Goal: Ask a question

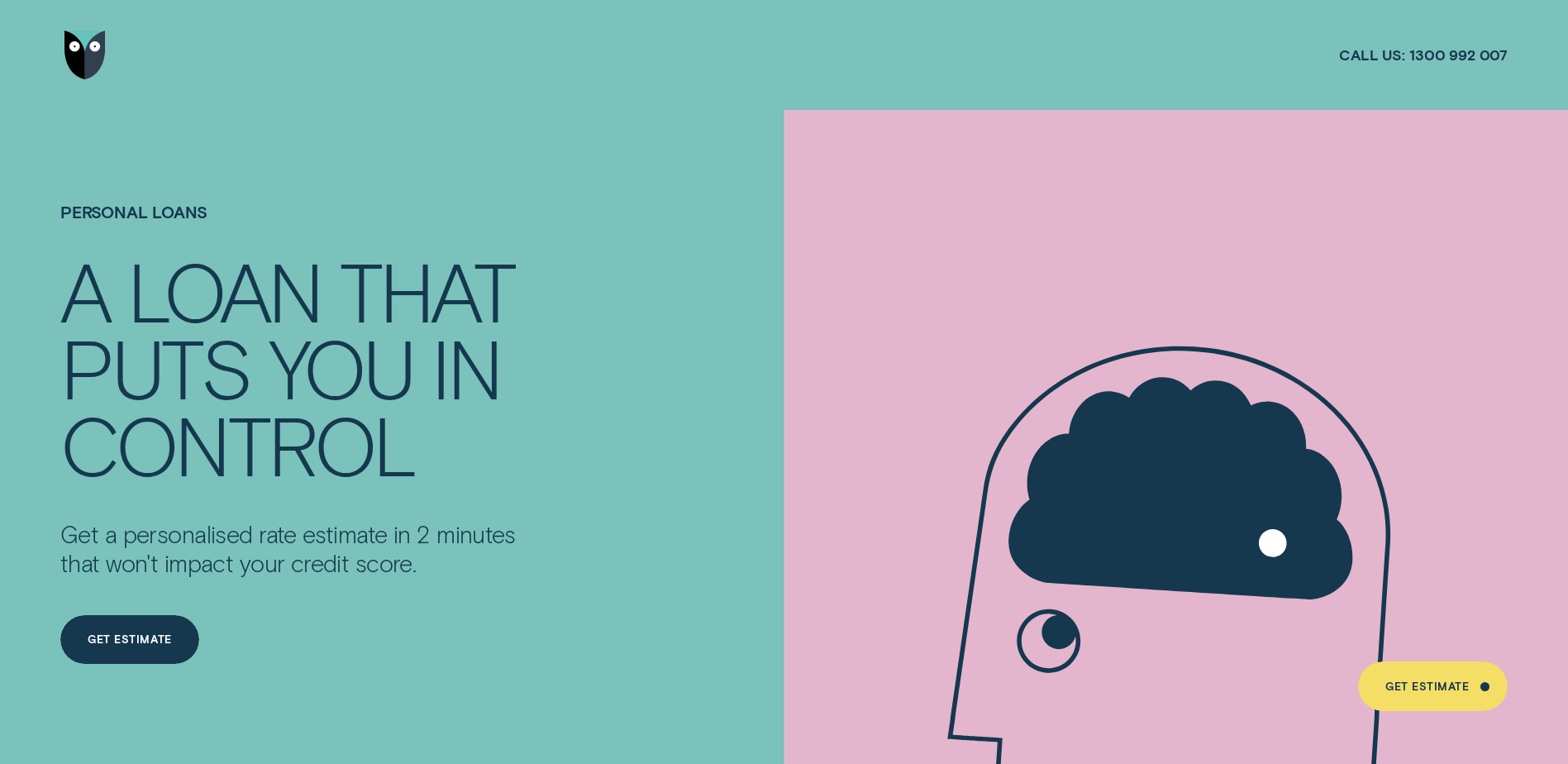
click at [86, 52] on img "Go to home page" at bounding box center [85, 55] width 42 height 49
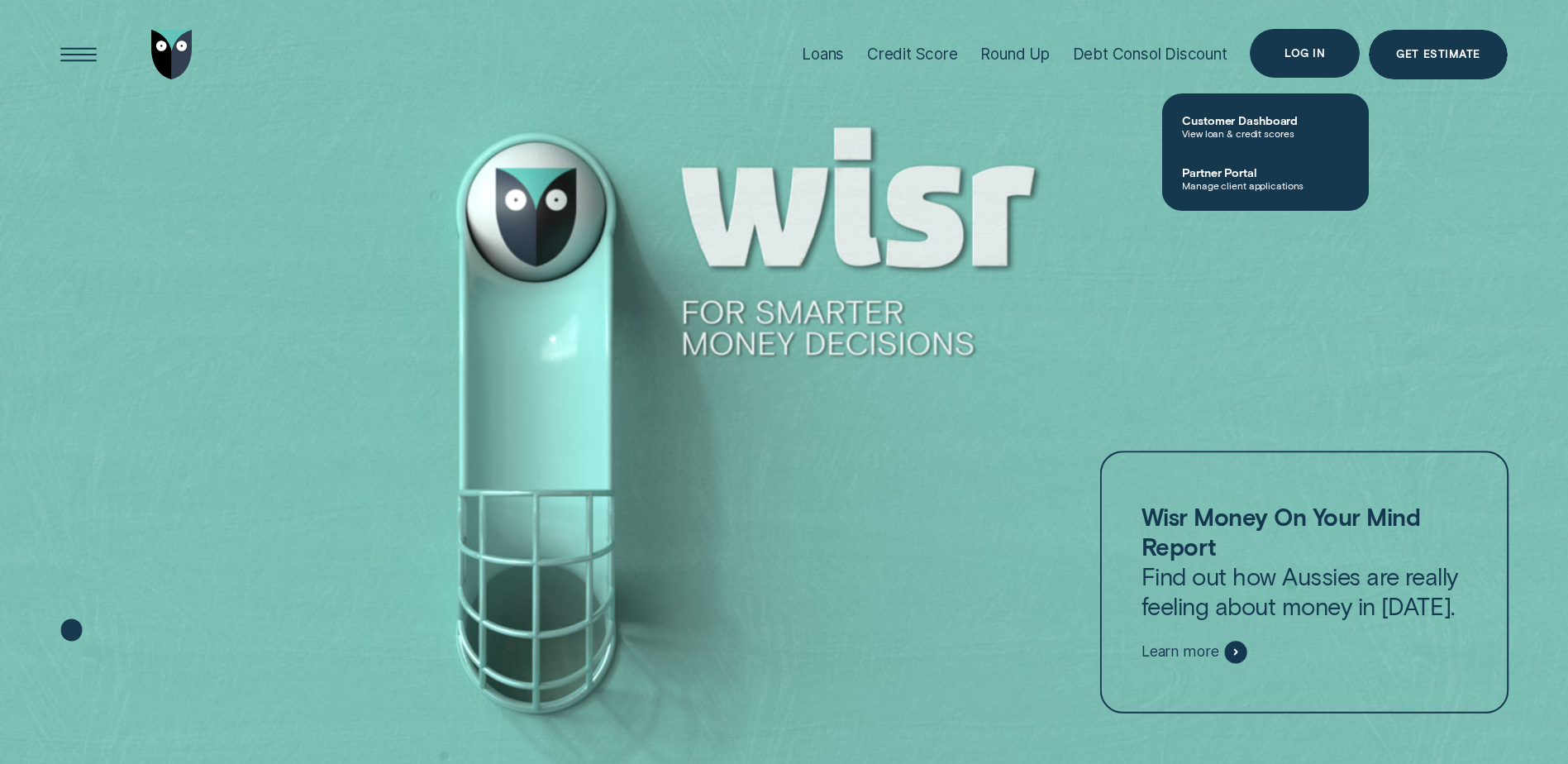
click at [1259, 106] on link "Customer Dashboard View loan & credit scores" at bounding box center [1266, 125] width 207 height 52
click at [1256, 122] on div at bounding box center [784, 382] width 1568 height 765
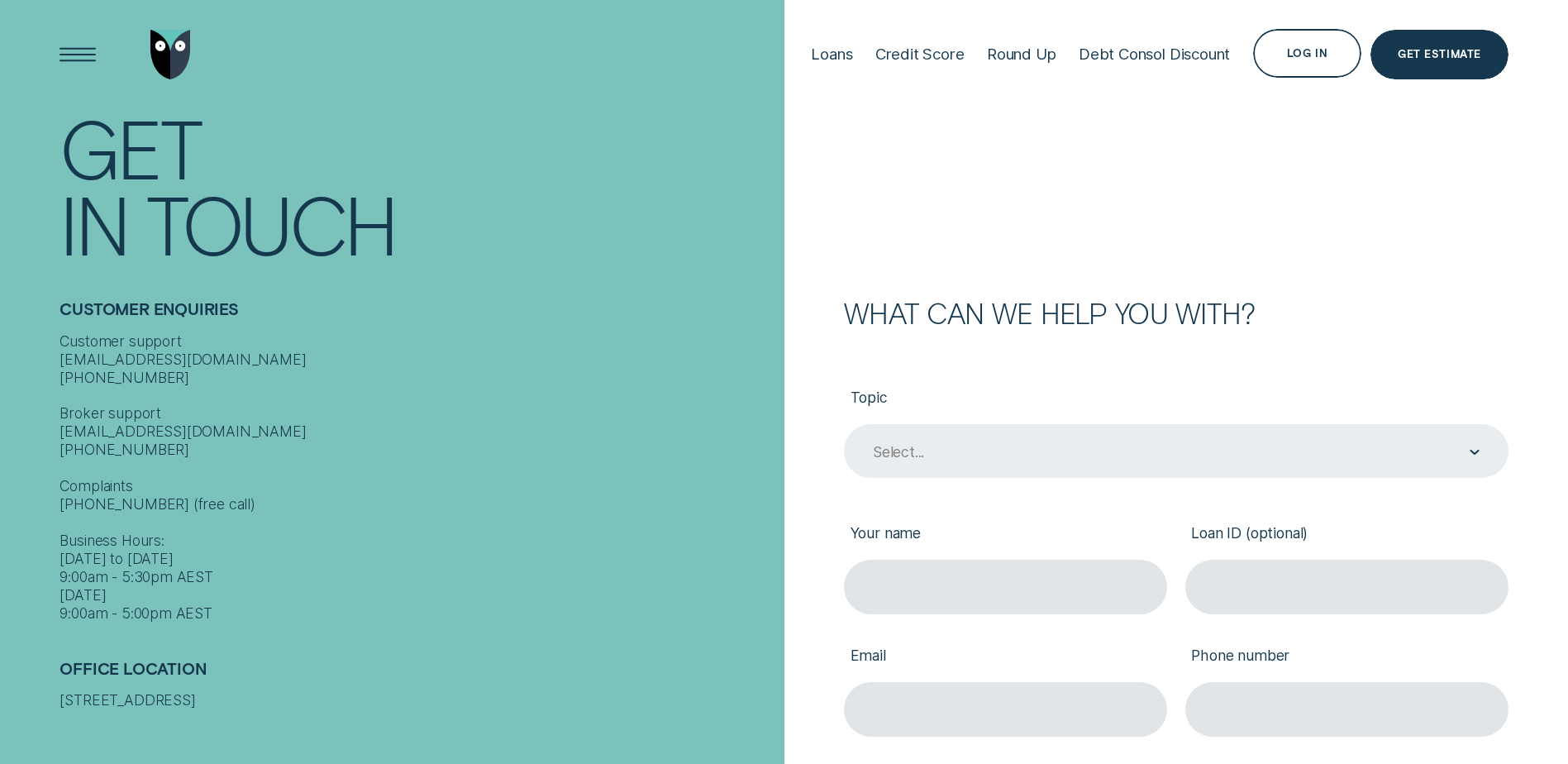
click at [1070, 446] on div "Select..." at bounding box center [1175, 452] width 609 height 21
click at [1461, 446] on div "Select..." at bounding box center [1175, 452] width 609 height 21
click at [885, 452] on div "Select..." at bounding box center [898, 452] width 51 height 18
click at [1472, 449] on div "Contact form" at bounding box center [1475, 452] width 9 height 53
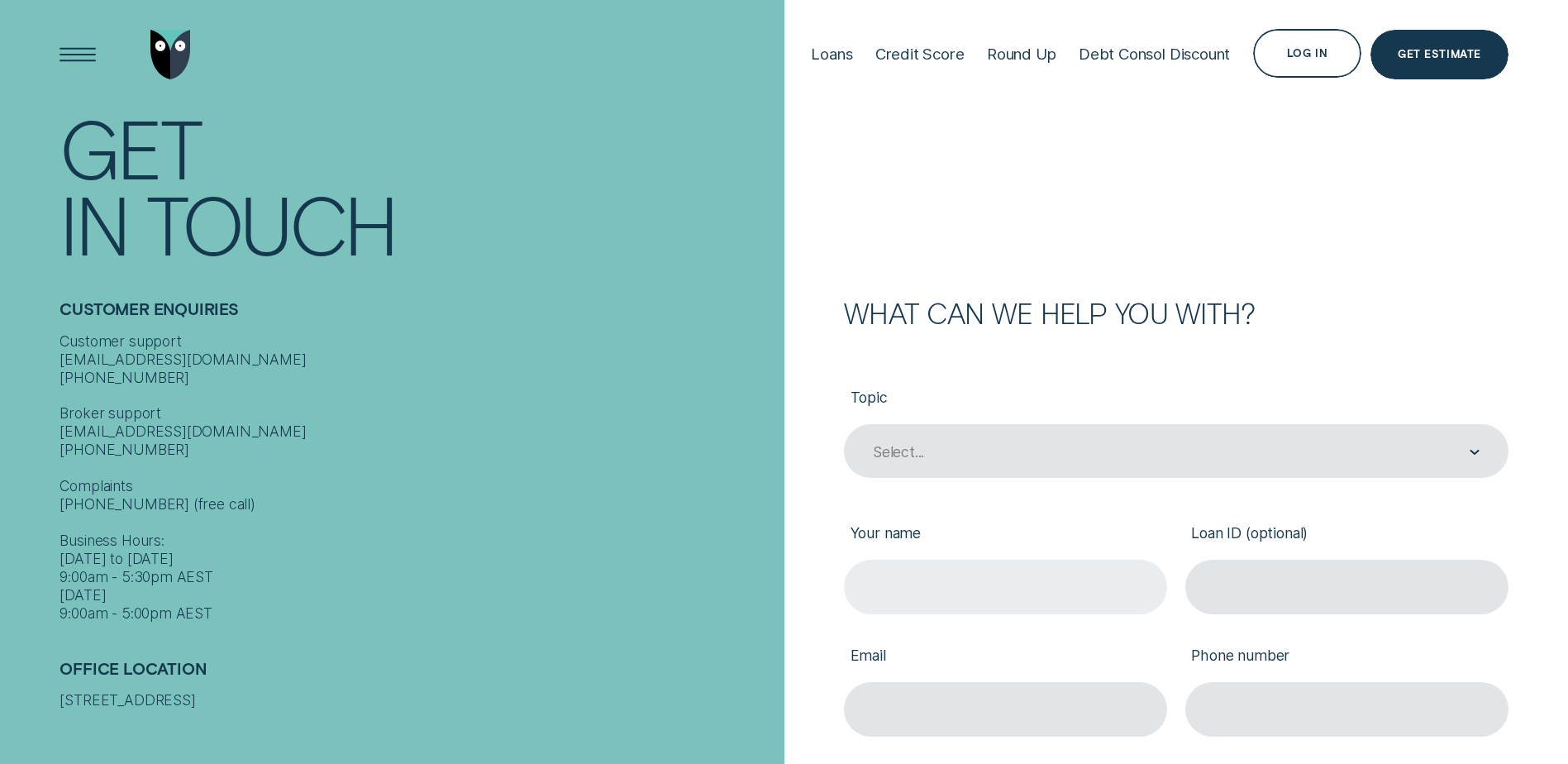
click at [995, 587] on input "Your name" at bounding box center [1006, 586] width 323 height 54
type input "Alan"
type input "agtyresaustralia@outlook.com.au"
type input "0458243377"
click at [935, 594] on input "Alan" at bounding box center [1006, 586] width 323 height 54
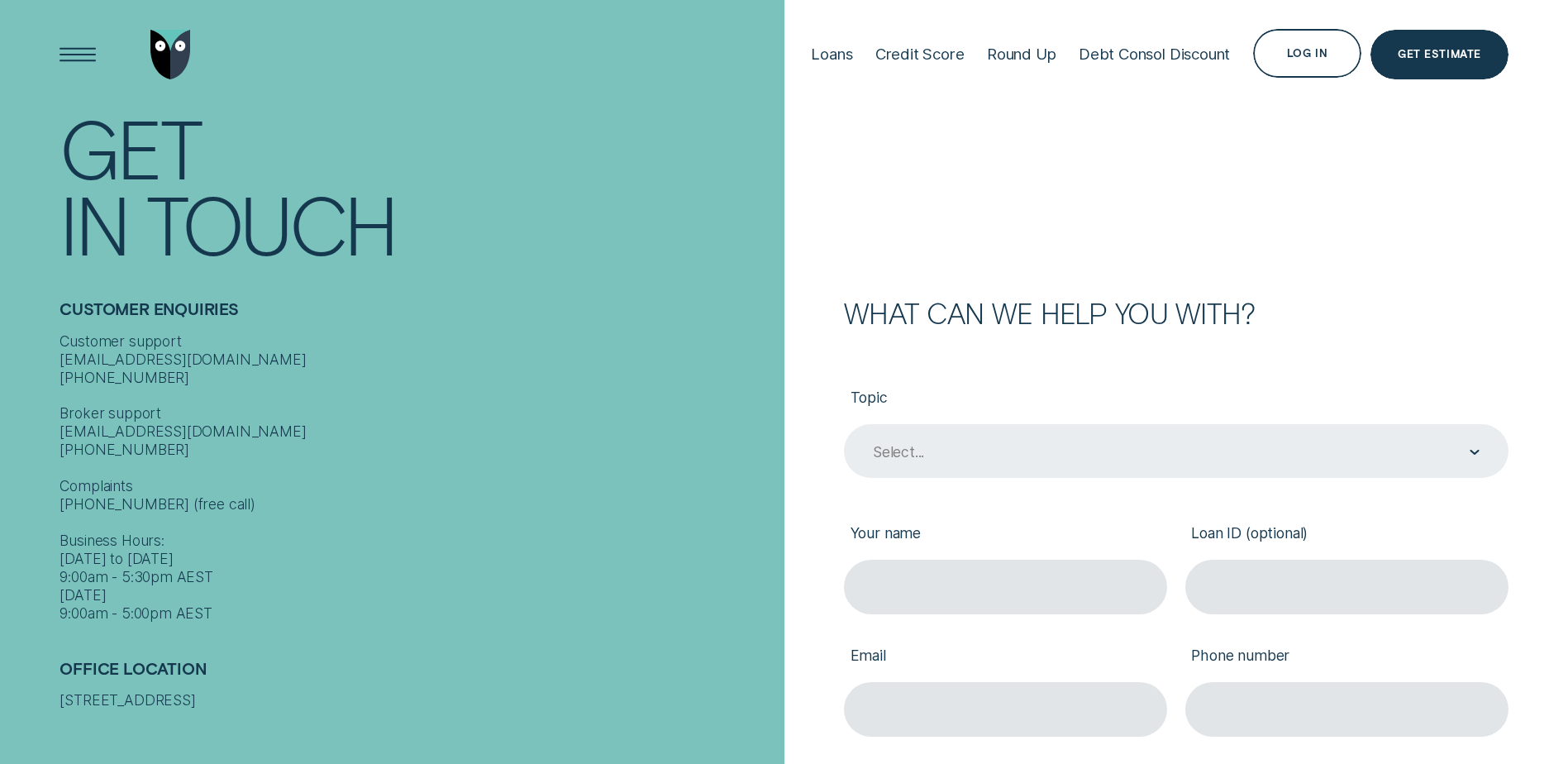
click at [1002, 454] on div "Select..." at bounding box center [1175, 452] width 609 height 21
click at [1459, 440] on div "Select..." at bounding box center [1177, 451] width 665 height 54
click at [1456, 441] on div "Select..." at bounding box center [1177, 451] width 665 height 54
click at [1452, 446] on div "Select..." at bounding box center [1177, 451] width 665 height 54
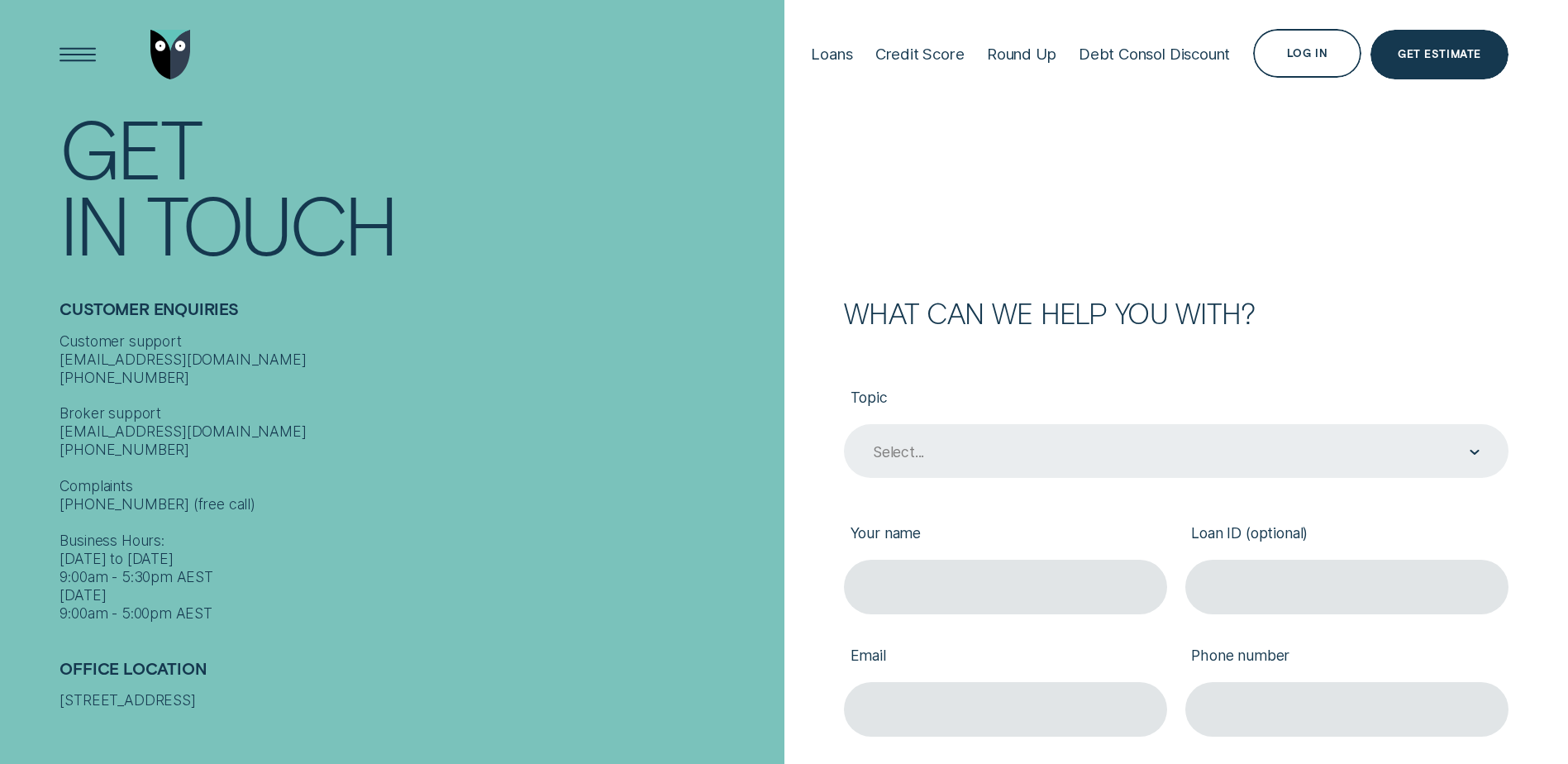
click at [1448, 450] on div "Select..." at bounding box center [1175, 452] width 609 height 21
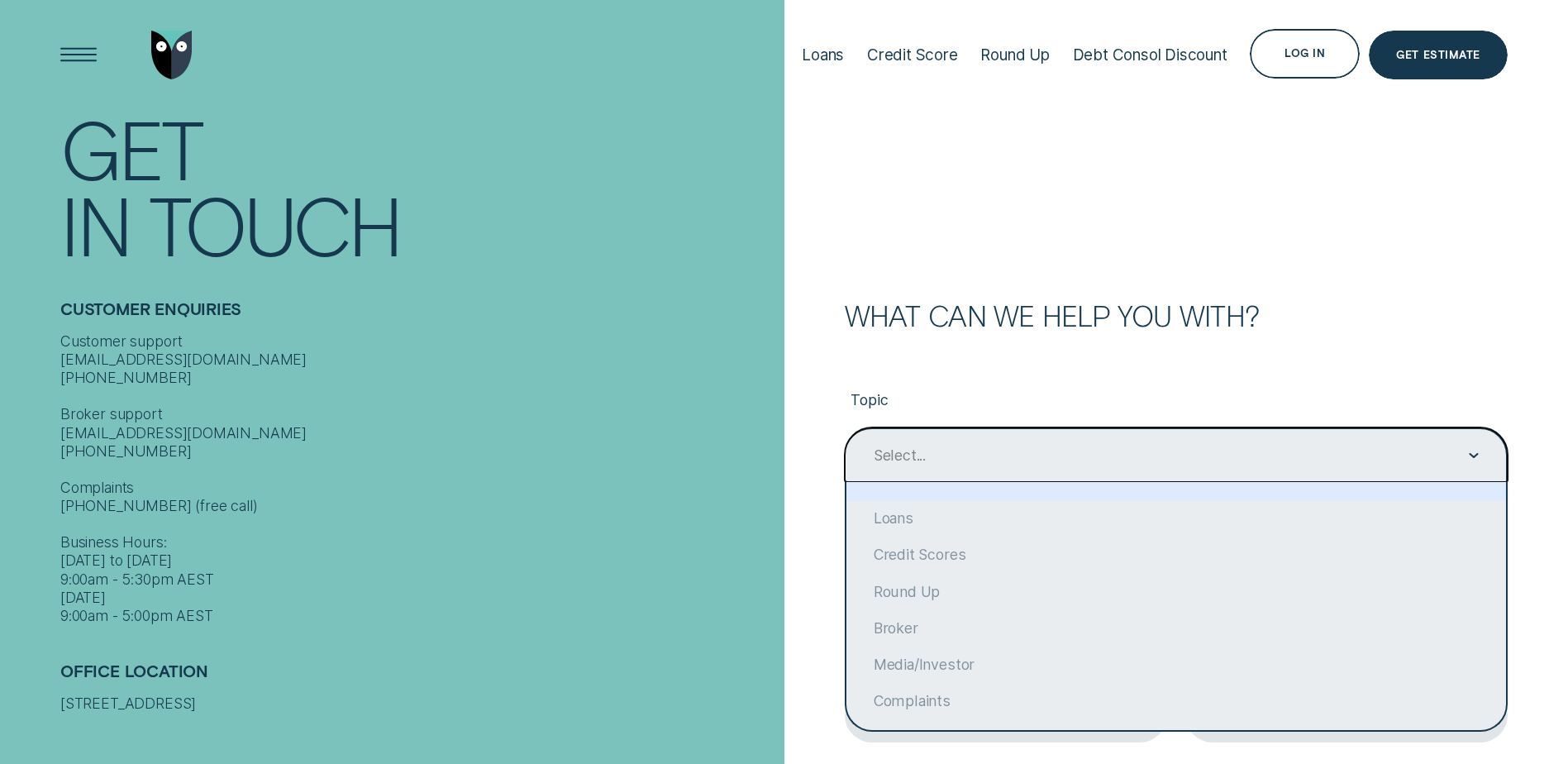
click at [1474, 453] on icon "Contact form" at bounding box center [1474, 455] width 9 height 5
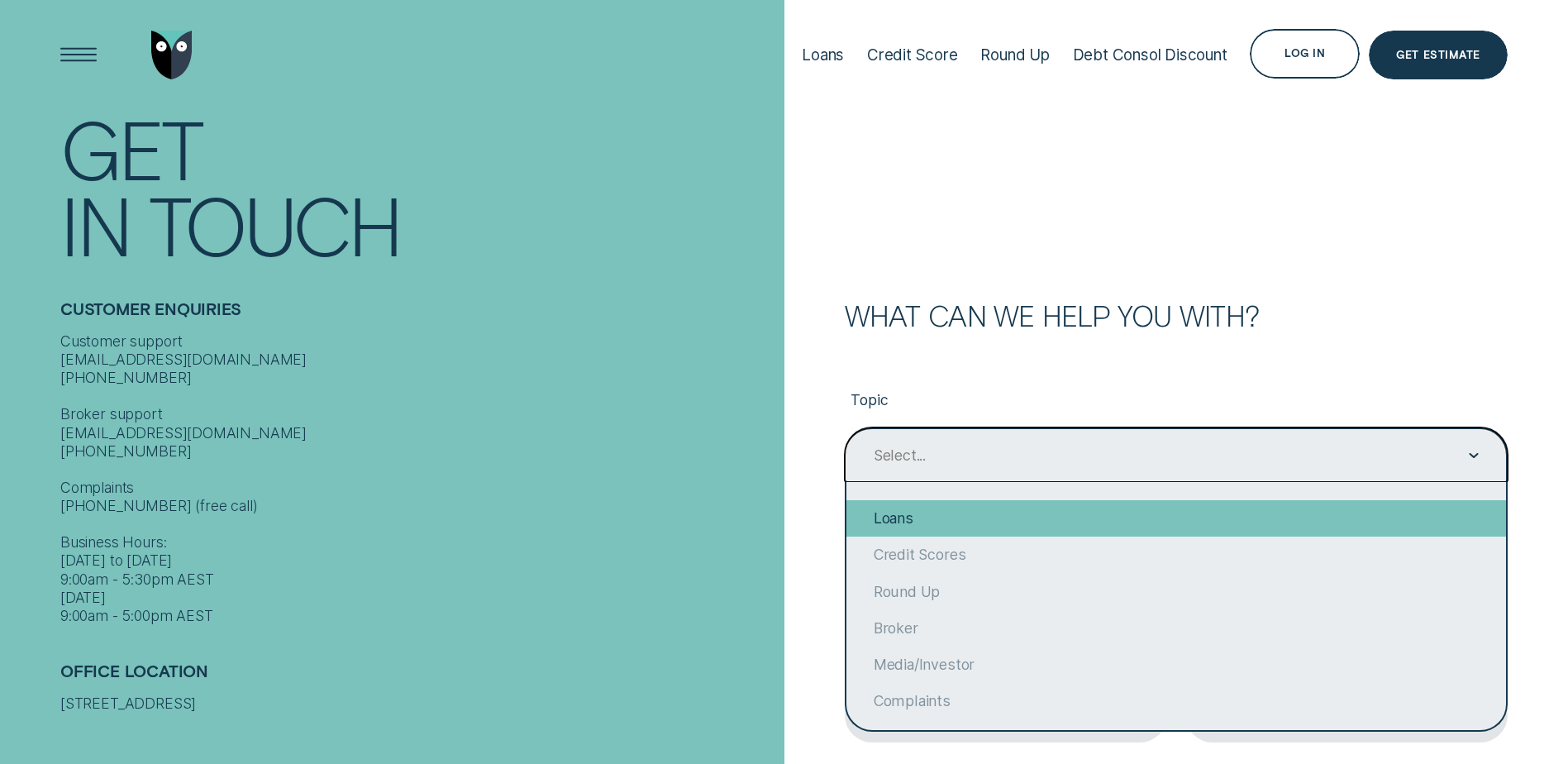
click at [1420, 513] on div "Loans" at bounding box center [1176, 519] width 660 height 36
type input "Loans"
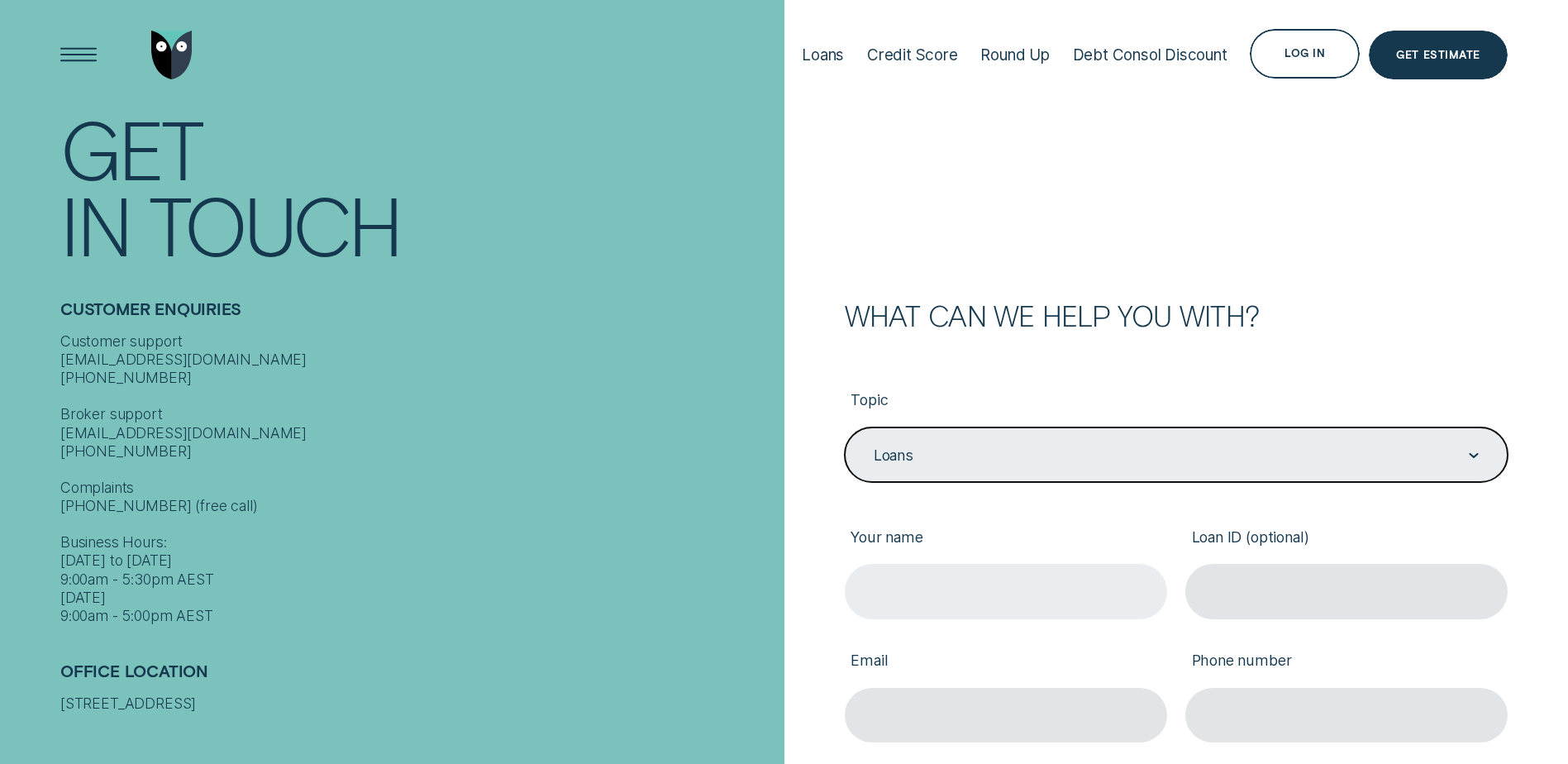
click at [1070, 583] on input "Your name" at bounding box center [1006, 591] width 322 height 54
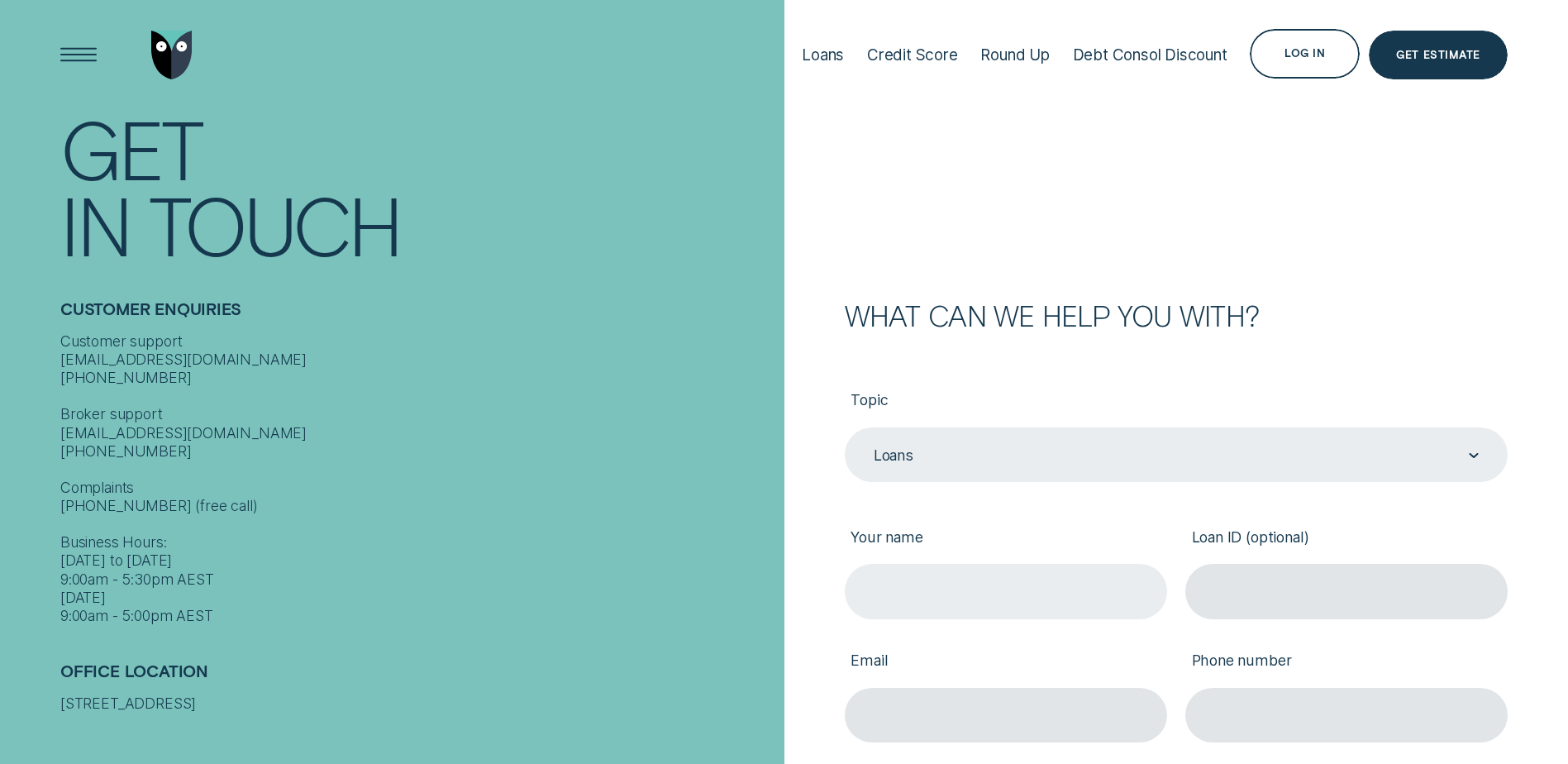
click at [1068, 588] on input "Your name" at bounding box center [1006, 591] width 322 height 54
